Goal: Contribute content: Add original content to the website for others to see

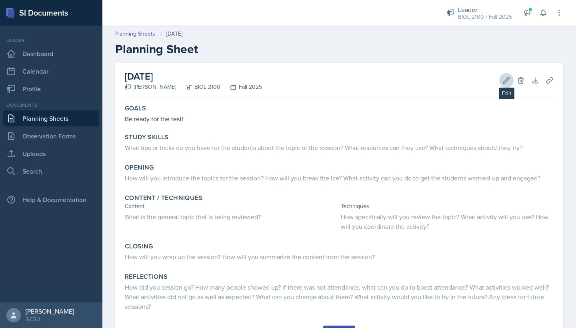
click at [506, 80] on icon at bounding box center [507, 80] width 6 height 6
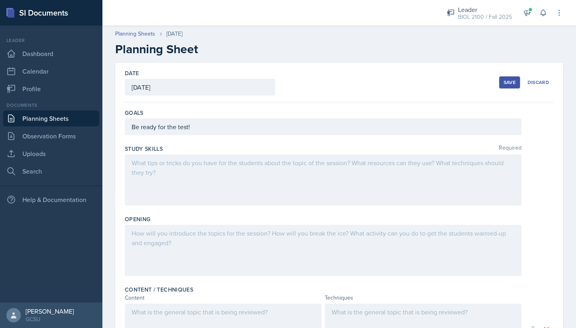
click at [183, 167] on div at bounding box center [323, 179] width 397 height 51
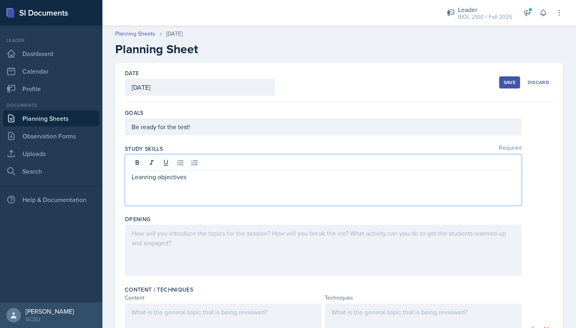
click at [148, 177] on p "Leanring objectives" at bounding box center [323, 177] width 383 height 10
click at [198, 178] on p "Learning objectives" at bounding box center [323, 177] width 383 height 10
click at [166, 237] on div at bounding box center [323, 250] width 397 height 51
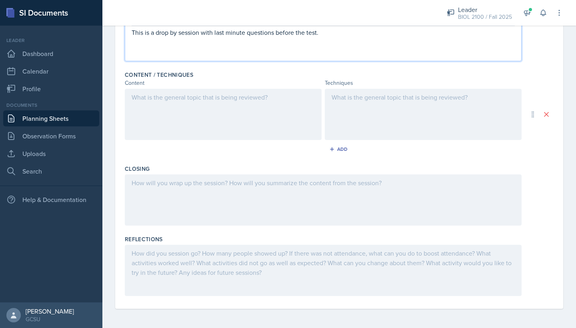
click at [228, 255] on div at bounding box center [323, 270] width 397 height 51
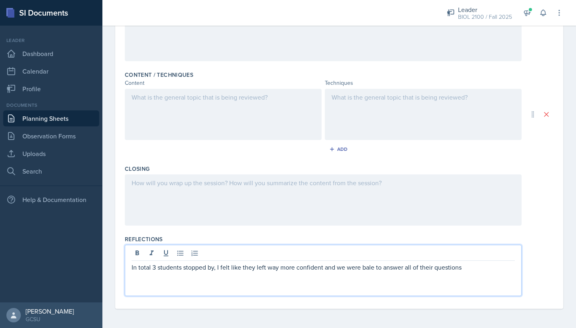
click at [374, 269] on p "In total 3 students stopped by, I felt like they left way more confident and we…" at bounding box center [323, 267] width 383 height 10
click at [343, 269] on p "In total 3 students stopped by, I felt like they left way more confident and we…" at bounding box center [323, 267] width 383 height 10
click at [352, 270] on p "In total 3 students stopped by, I felt like they left way more confident and I …" at bounding box center [323, 267] width 383 height 10
click at [454, 268] on p "In total 3 students stopped by, I felt like they left way more confident and I …" at bounding box center [323, 267] width 383 height 10
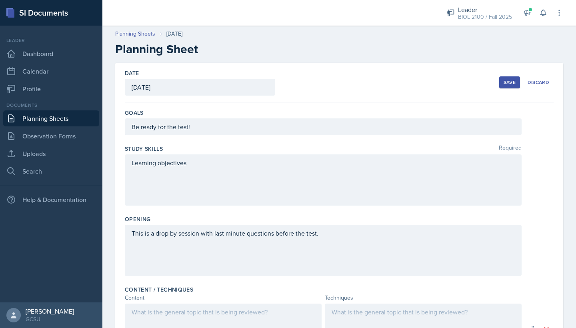
scroll to position [0, 0]
click at [508, 83] on div "Save" at bounding box center [510, 82] width 12 height 6
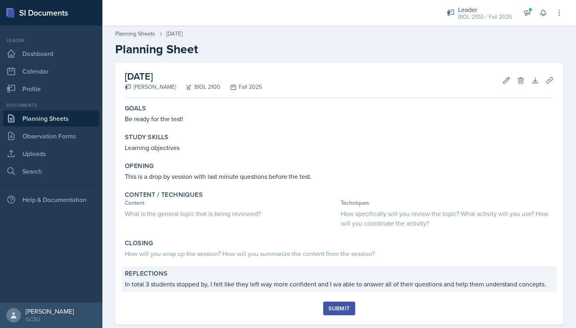
click at [338, 286] on p "In total 3 students stopped by, I felt like they left way more confident and I …" at bounding box center [339, 284] width 429 height 10
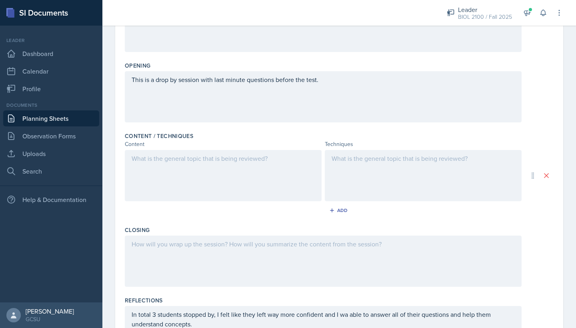
scroll to position [215, 0]
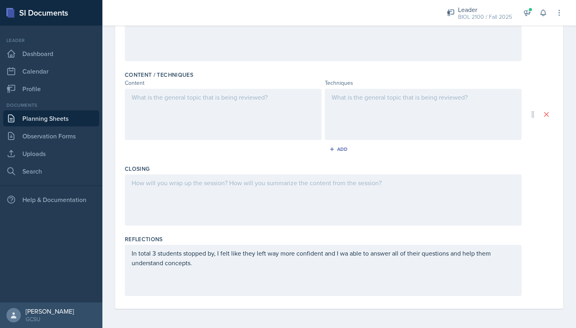
click at [347, 256] on div "In total 3 students stopped by, I felt like they left way more confident and I …" at bounding box center [323, 270] width 397 height 51
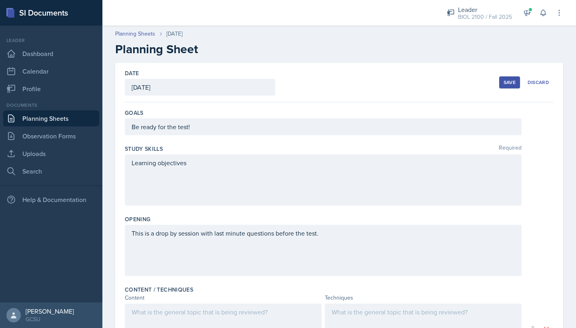
scroll to position [0, 0]
click at [506, 86] on button "Save" at bounding box center [509, 82] width 21 height 12
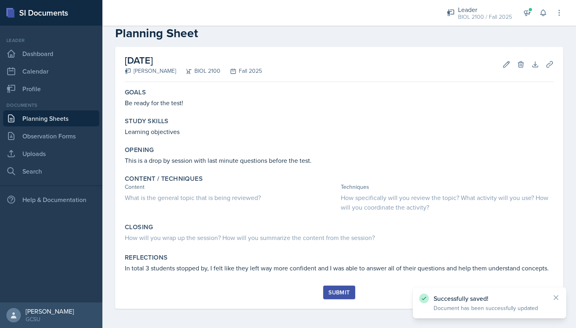
scroll to position [16, 0]
click at [347, 294] on div "Submit" at bounding box center [338, 292] width 21 height 6
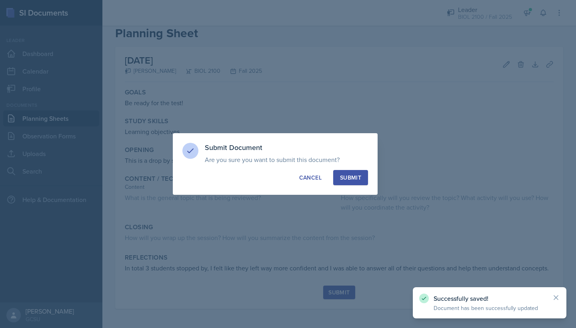
click at [354, 178] on div "Submit" at bounding box center [350, 178] width 21 height 8
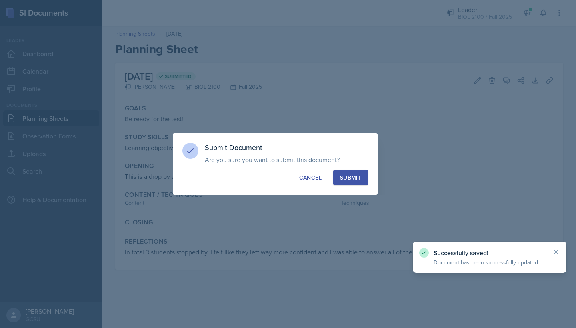
scroll to position [0, 0]
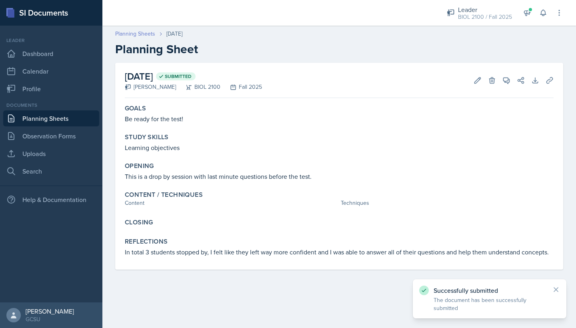
click at [146, 36] on link "Planning Sheets" at bounding box center [135, 34] width 40 height 8
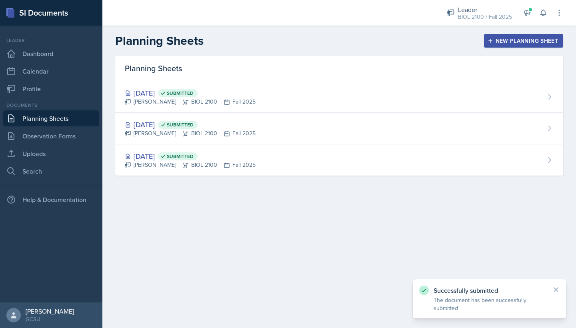
click at [494, 41] on div "New Planning Sheet" at bounding box center [523, 41] width 69 height 6
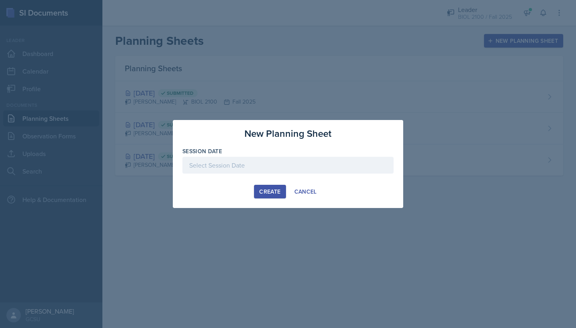
click at [261, 170] on div at bounding box center [287, 165] width 211 height 17
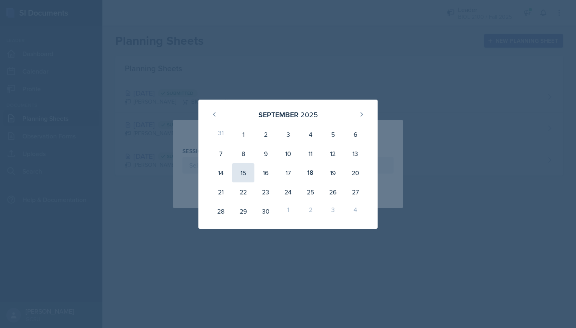
click at [244, 172] on div "15" at bounding box center [243, 172] width 22 height 19
type input "[DATE]"
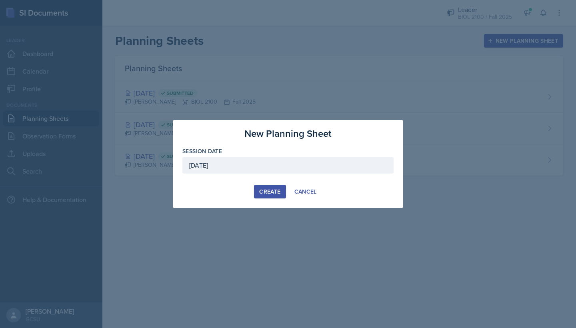
click at [276, 191] on div "Create" at bounding box center [269, 191] width 21 height 6
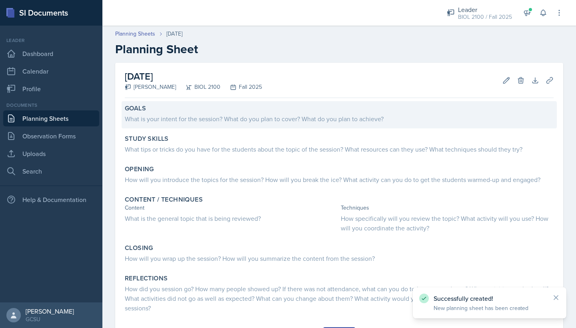
click at [292, 117] on div "What is your intent for the session? What do you plan to cover? What do you pla…" at bounding box center [339, 119] width 429 height 10
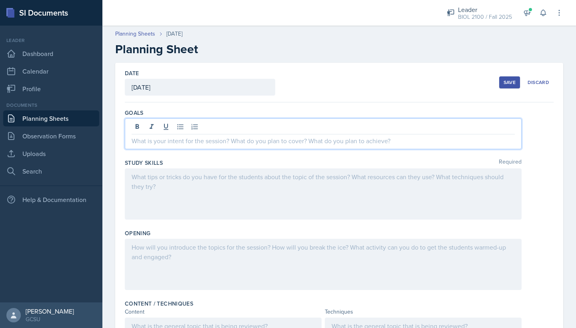
click at [288, 126] on div at bounding box center [323, 133] width 397 height 31
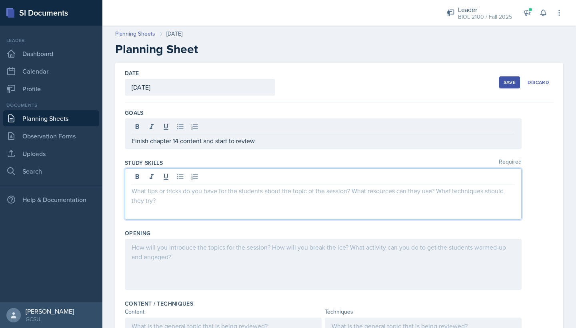
click at [255, 178] on div at bounding box center [323, 193] width 397 height 51
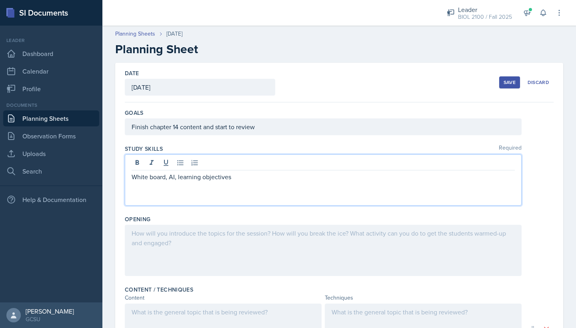
click at [245, 231] on div at bounding box center [323, 250] width 397 height 51
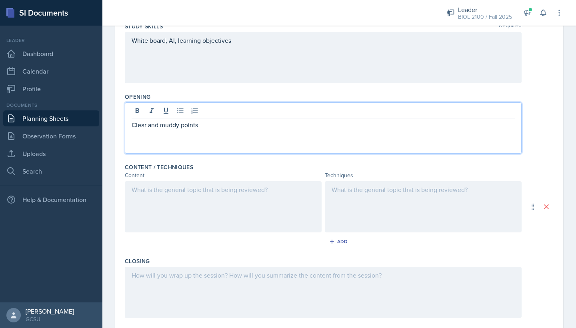
scroll to position [129, 0]
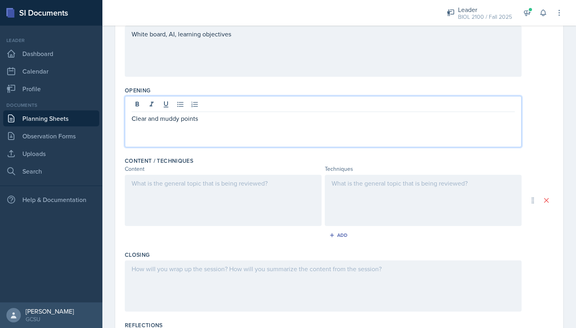
click at [218, 190] on div at bounding box center [223, 200] width 197 height 51
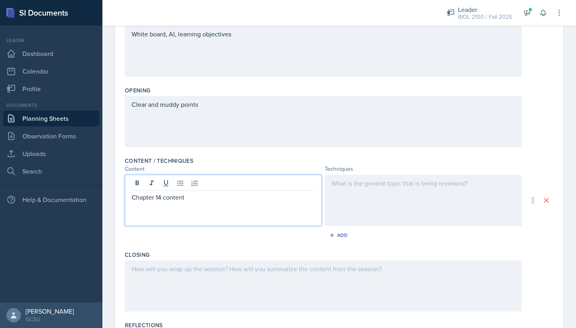
click at [357, 195] on div at bounding box center [423, 200] width 197 height 51
drag, startPoint x: 196, startPoint y: 184, endPoint x: 128, endPoint y: 191, distance: 68.7
click at [128, 190] on div "Chapter 14 content" at bounding box center [223, 200] width 197 height 51
drag, startPoint x: 192, startPoint y: 198, endPoint x: 116, endPoint y: 202, distance: 76.5
click at [116, 202] on div "Date [DATE] [DATE] 31 1 2 3 4 5 6 7 8 9 10 11 12 13 14 15 16 17 18 19 20 21 22 …" at bounding box center [339, 164] width 448 height 461
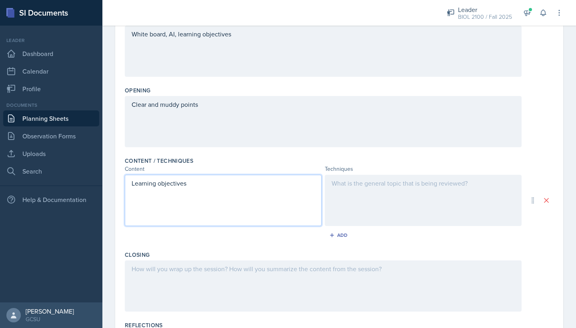
click at [351, 180] on div at bounding box center [423, 200] width 197 height 51
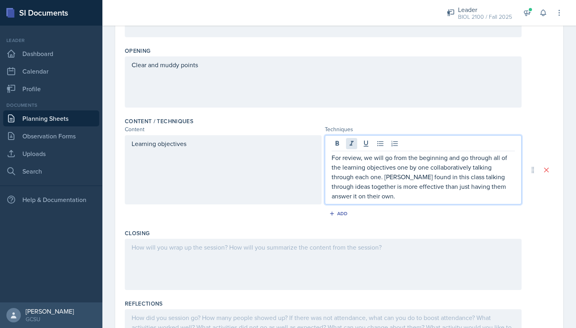
scroll to position [199, 0]
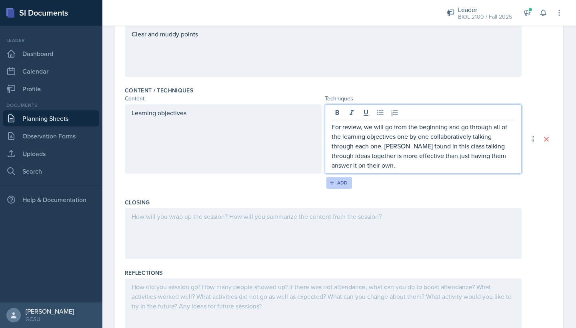
click at [338, 180] on div "Add" at bounding box center [339, 183] width 17 height 6
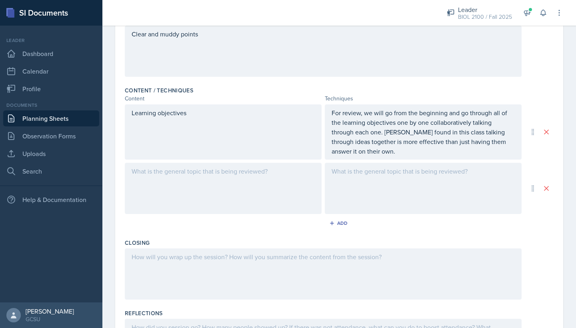
click at [258, 170] on div at bounding box center [223, 188] width 197 height 51
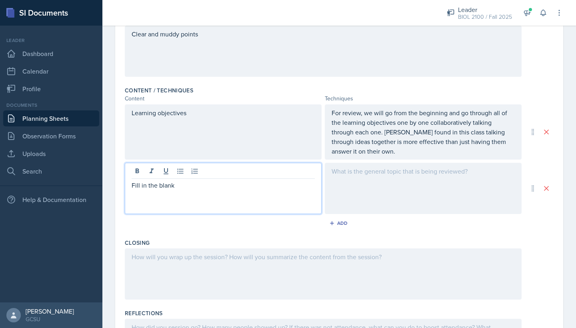
click at [366, 180] on div at bounding box center [423, 188] width 197 height 51
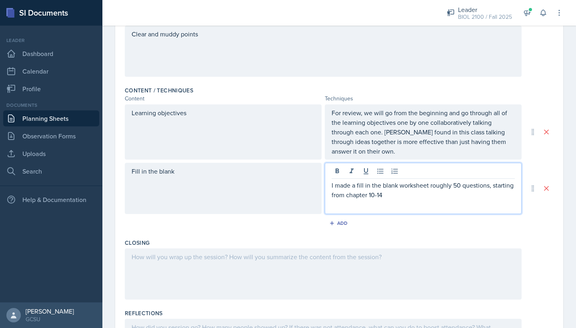
click at [378, 191] on p "I made a fill in the blank worksheet roughly 50 questions, starting from chapte…" at bounding box center [423, 189] width 183 height 19
click at [396, 190] on p "I made a fill in the blank worksheet roughly 50 questions, starting from chapte…" at bounding box center [423, 189] width 183 height 19
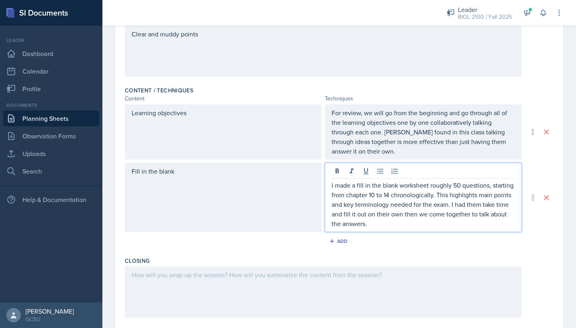
click at [325, 281] on div at bounding box center [323, 291] width 397 height 51
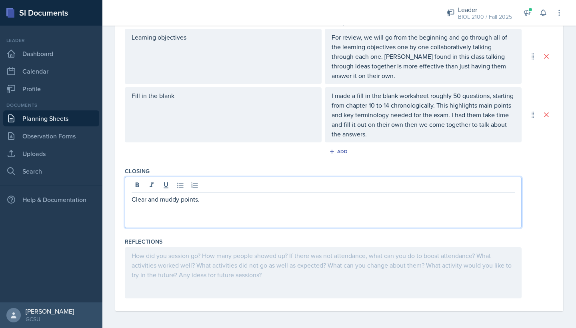
click at [292, 259] on div at bounding box center [323, 272] width 397 height 51
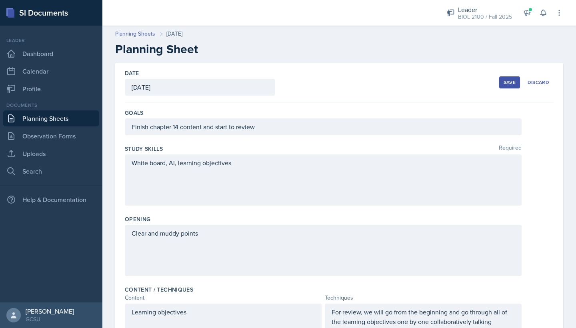
scroll to position [0, 0]
click at [501, 83] on button "Save" at bounding box center [509, 82] width 21 height 12
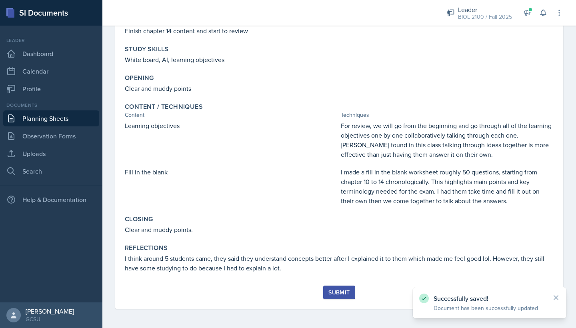
scroll to position [88, 0]
click at [340, 297] on button "Submit" at bounding box center [339, 293] width 32 height 14
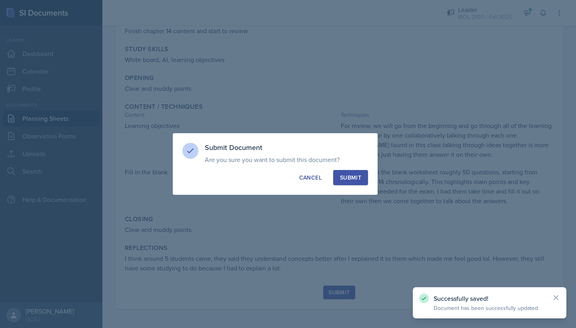
click at [350, 181] on div "Submit" at bounding box center [350, 178] width 21 height 8
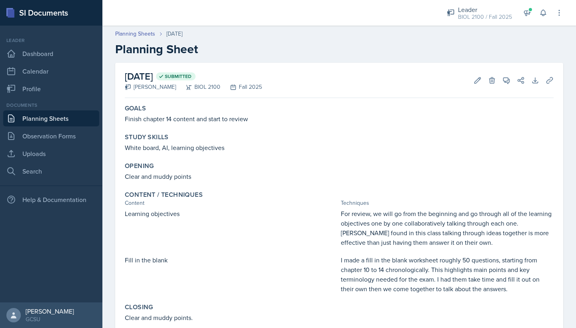
scroll to position [0, 0]
click at [133, 36] on link "Planning Sheets" at bounding box center [135, 34] width 40 height 8
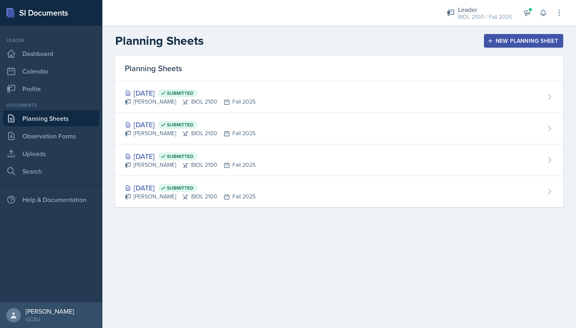
click at [496, 43] on div "New Planning Sheet" at bounding box center [523, 41] width 69 height 6
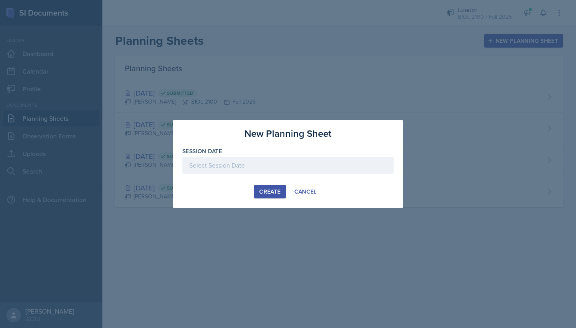
click at [244, 169] on div at bounding box center [287, 165] width 211 height 17
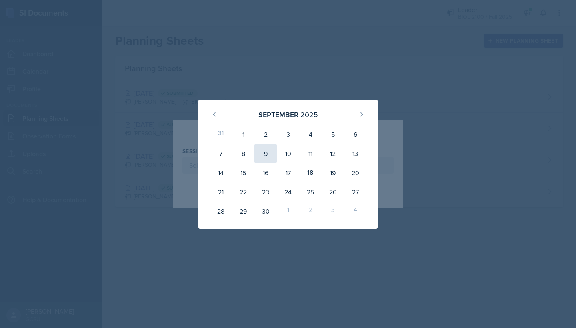
click at [263, 156] on div "9" at bounding box center [265, 153] width 22 height 19
type input "[DATE]"
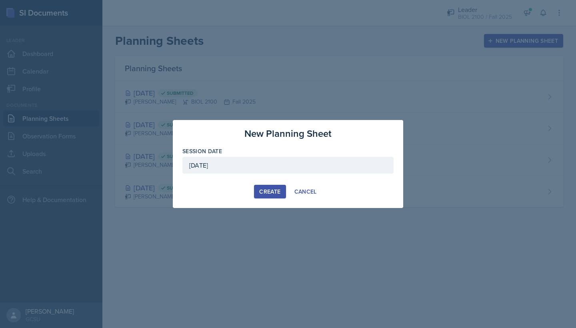
click at [264, 191] on div "Create" at bounding box center [269, 191] width 21 height 6
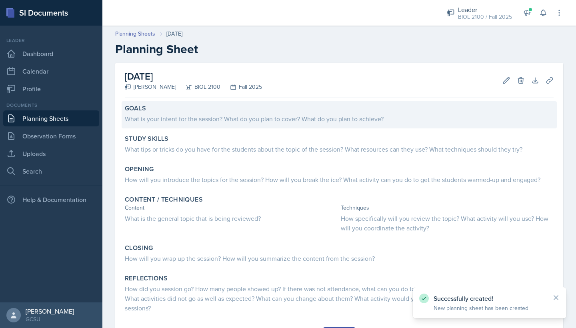
click at [226, 121] on div "What is your intent for the session? What do you plan to cover? What do you pla…" at bounding box center [339, 119] width 429 height 10
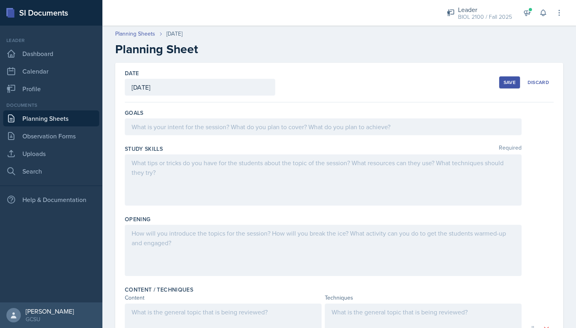
click at [226, 123] on div at bounding box center [323, 126] width 397 height 17
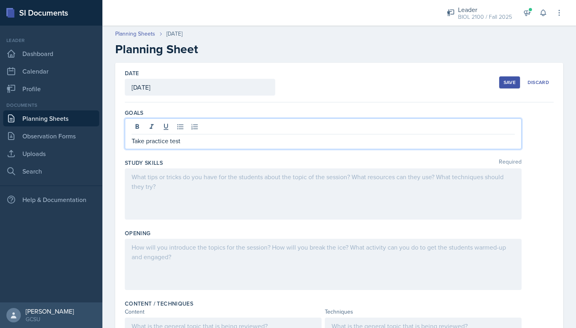
click at [191, 178] on div at bounding box center [323, 193] width 397 height 51
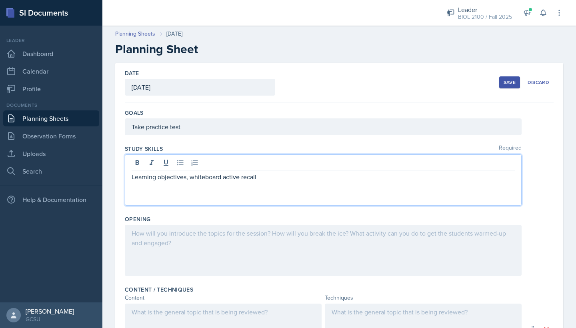
click at [160, 239] on div at bounding box center [323, 250] width 397 height 51
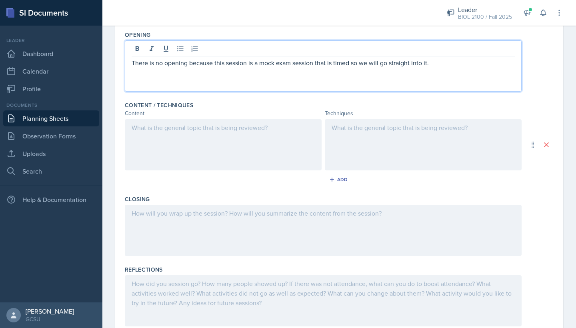
scroll to position [190, 0]
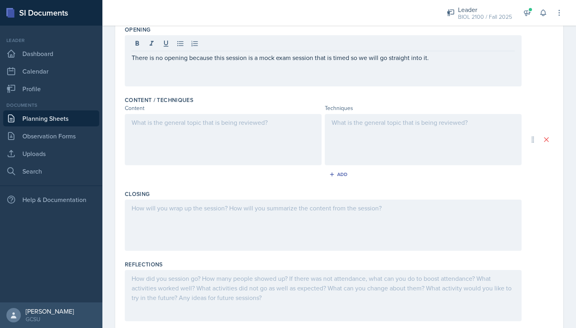
click at [210, 131] on div at bounding box center [223, 139] width 197 height 51
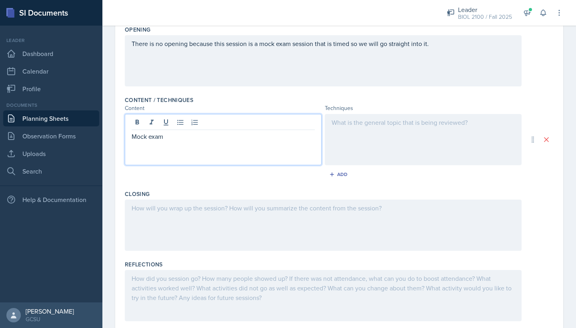
click at [358, 122] on div at bounding box center [423, 139] width 197 height 51
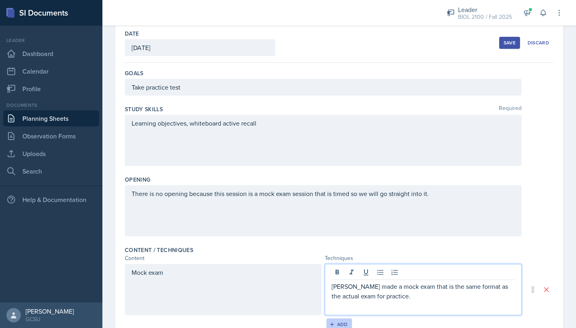
scroll to position [15, 0]
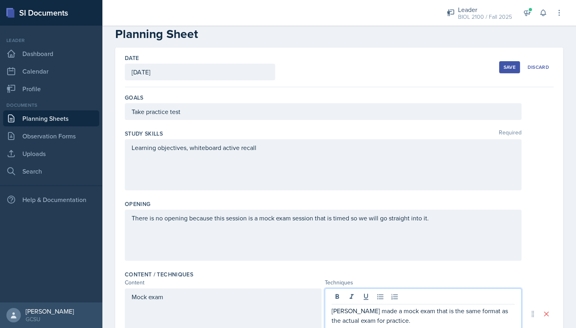
click at [516, 63] on button "Save" at bounding box center [509, 67] width 21 height 12
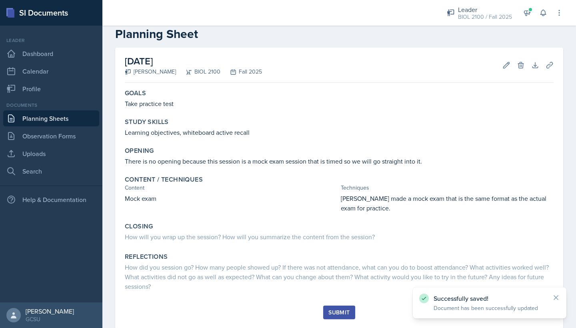
click at [344, 313] on div "Submit" at bounding box center [338, 312] width 21 height 6
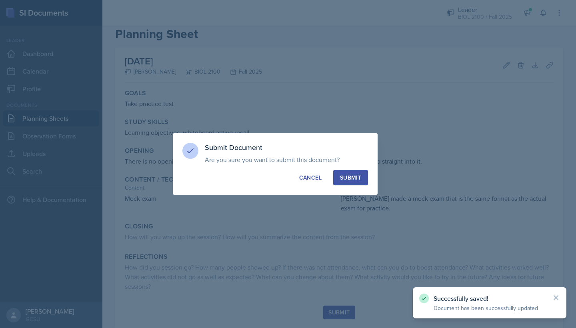
click at [352, 178] on div "Submit" at bounding box center [350, 178] width 21 height 8
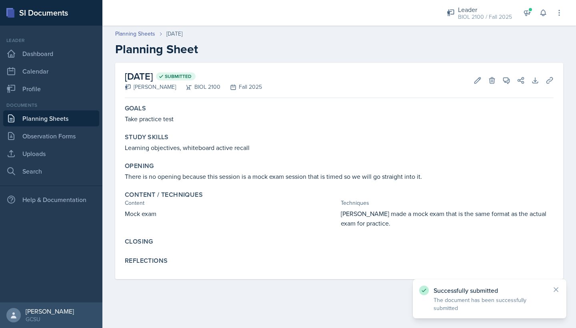
scroll to position [0, 0]
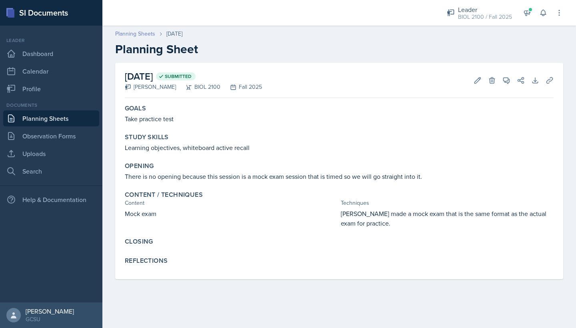
click at [139, 34] on link "Planning Sheets" at bounding box center [135, 34] width 40 height 8
